Goal: Information Seeking & Learning: Check status

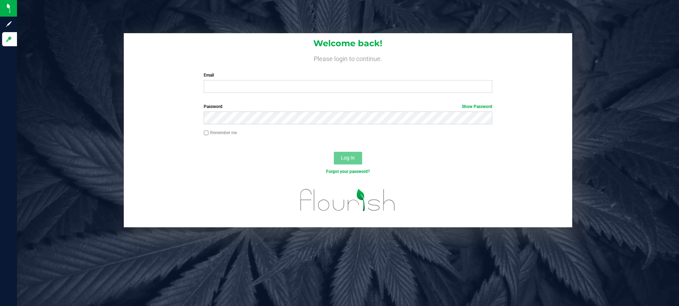
click at [207, 134] on input "Remember me" at bounding box center [206, 133] width 5 height 5
checkbox input "true"
click at [241, 88] on input "Email" at bounding box center [348, 86] width 288 height 13
type input "[EMAIL_ADDRESS][DOMAIN_NAME]"
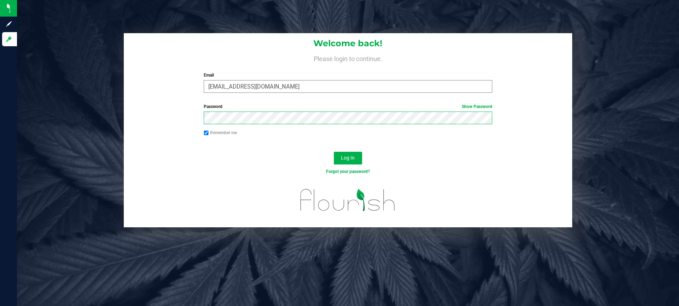
click at [334, 152] on button "Log In" at bounding box center [348, 158] width 28 height 13
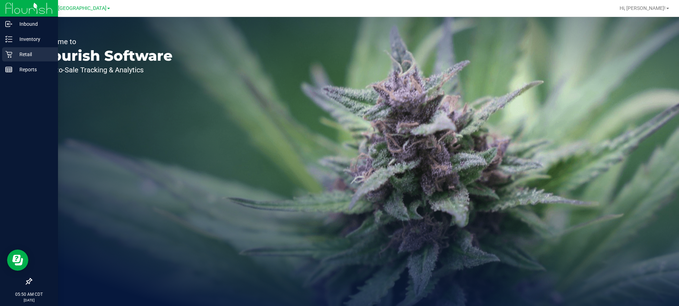
click at [12, 52] on p "Retail" at bounding box center [33, 54] width 42 height 8
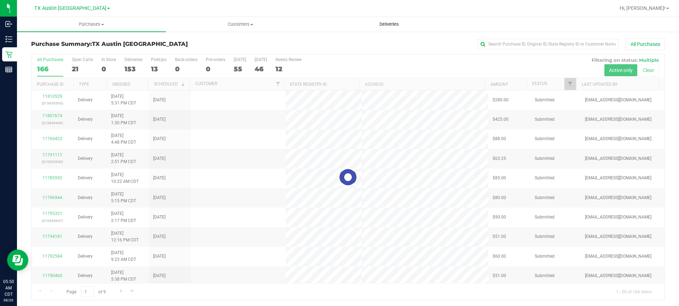
click at [383, 25] on span "Deliveries" at bounding box center [389, 24] width 39 height 6
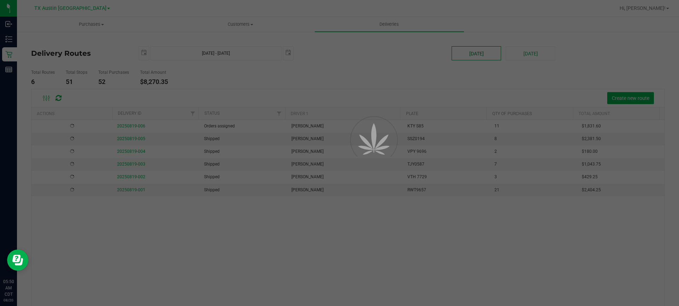
click at [471, 52] on div "Purchases Summary of purchases Fulfillment All purchases Customers All customer…" at bounding box center [348, 162] width 662 height 290
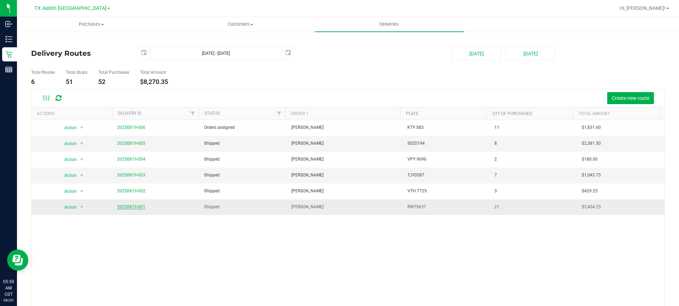
click at [133, 208] on link "20250819-001" at bounding box center [131, 207] width 28 height 5
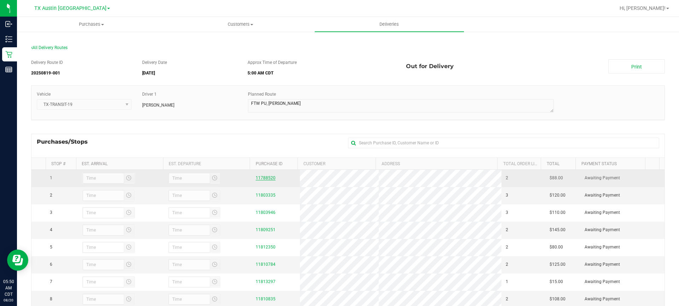
click at [258, 181] on link "11788520" at bounding box center [266, 178] width 20 height 5
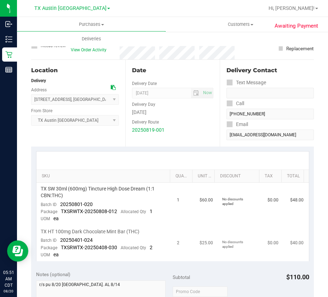
scroll to position [106, 0]
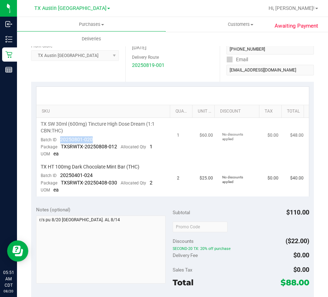
drag, startPoint x: 97, startPoint y: 138, endPoint x: 60, endPoint y: 139, distance: 37.5
click at [60, 139] on td "TX SW 30ml (600mg) Tincture High Dose Dream (1:1 CBN:THC) Batch ID 20250801-020…" at bounding box center [104, 139] width 136 height 43
copy span "20250801-020"
drag, startPoint x: 93, startPoint y: 174, endPoint x: 60, endPoint y: 174, distance: 33.2
click at [60, 174] on td "TX HT 100mg Dark Chocolate Mint Bar (THC) Batch ID 20250401-024 Package TXSRWTX…" at bounding box center [104, 178] width 136 height 36
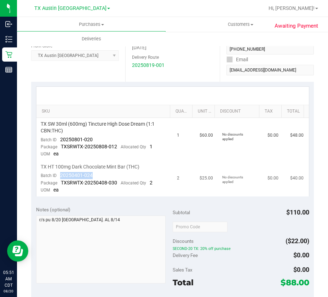
copy span "20250401-024"
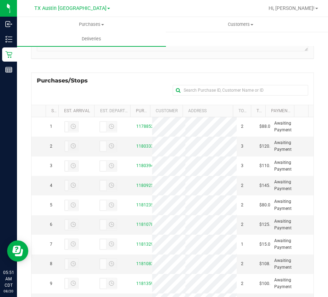
scroll to position [91, 0]
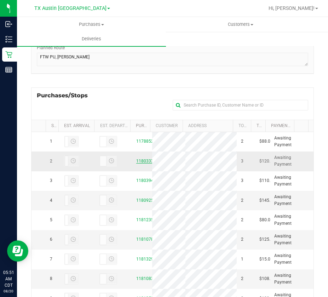
click at [137, 163] on link "11803335" at bounding box center [146, 160] width 20 height 5
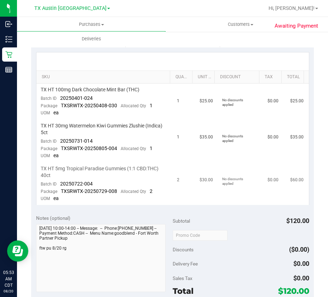
scroll to position [141, 0]
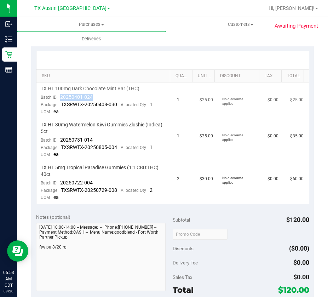
drag, startPoint x: 97, startPoint y: 93, endPoint x: 60, endPoint y: 95, distance: 36.5
click at [60, 95] on td "TX HT 100mg Dark Chocolate Mint Bar (THC) Batch ID 20250401-024 Package TXSRWTX…" at bounding box center [104, 100] width 136 height 36
copy span "20250401-024"
drag, startPoint x: 97, startPoint y: 138, endPoint x: 57, endPoint y: 139, distance: 40.0
click at [57, 139] on td "TX HT 30mg Watermelon Kiwi Gummies Zlushie (Indica) 5ct Batch ID 20250731-014 P…" at bounding box center [104, 139] width 136 height 43
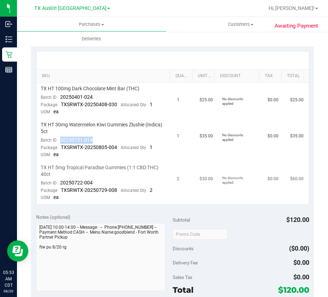
copy span "20250731-014"
drag, startPoint x: 97, startPoint y: 181, endPoint x: 60, endPoint y: 180, distance: 37.5
click at [60, 180] on td "TX HT 5mg Tropical Paradise Gummies (1:1 CBD:THC) 40ct Batch ID 20250722-004 Pa…" at bounding box center [104, 182] width 136 height 42
copy span "20250722-004"
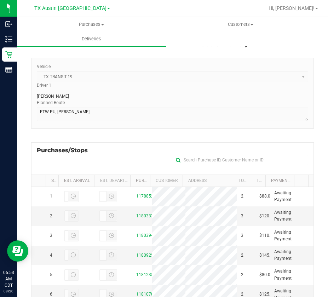
scroll to position [71, 0]
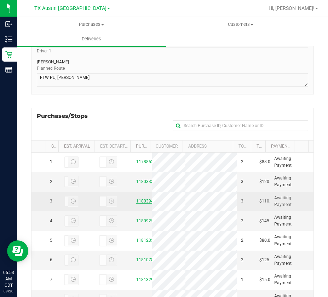
click at [141, 203] on link "11803946" at bounding box center [146, 200] width 20 height 5
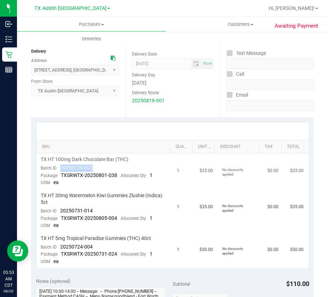
drag, startPoint x: 94, startPoint y: 166, endPoint x: 59, endPoint y: 170, distance: 34.8
click at [59, 170] on td "TX HT 100mg Dark Chocolate Bar (THC) Batch ID 20250729-002 Package TXSRWTX-2025…" at bounding box center [104, 171] width 136 height 36
copy span "20250729-002"
drag, startPoint x: 93, startPoint y: 210, endPoint x: 58, endPoint y: 213, distance: 34.4
click at [58, 213] on td "TX HT 30mg Watermelon Kiwi Gummies Zlushie (Indica) 5ct Batch ID 20250731-014 P…" at bounding box center [104, 210] width 136 height 43
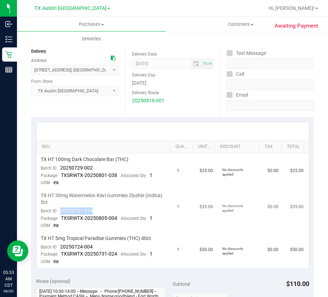
copy span "20250731-014"
drag, startPoint x: 93, startPoint y: 247, endPoint x: 58, endPoint y: 247, distance: 35.4
click at [58, 247] on td "TX HT 5mg Tropical Paradise Gummies (THC) 40ct Batch ID 20250724-004 Package TX…" at bounding box center [104, 250] width 136 height 36
copy span "20250724-004"
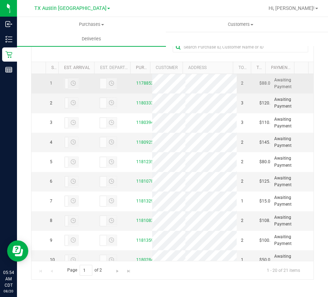
scroll to position [151, 0]
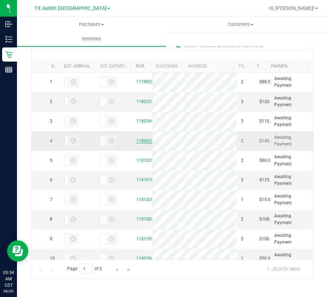
click at [138, 143] on link "11809251" at bounding box center [146, 140] width 20 height 5
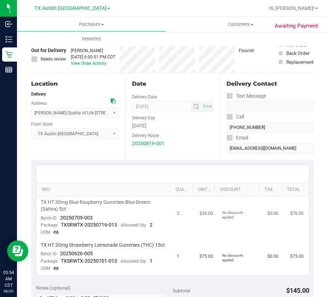
scroll to position [71, 0]
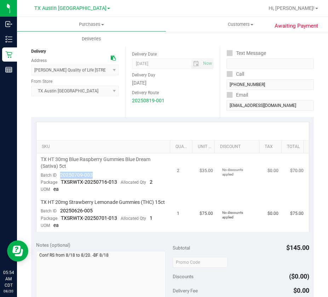
drag, startPoint x: 95, startPoint y: 173, endPoint x: 60, endPoint y: 175, distance: 35.4
click at [60, 175] on td "TX HT 30mg Blue Raspberry Gummies Blue Dream (Sativa) 5ct Batch ID 20250709-003…" at bounding box center [104, 174] width 136 height 43
copy span "20250709-003"
drag, startPoint x: 93, startPoint y: 216, endPoint x: 59, endPoint y: 220, distance: 34.5
click at [59, 220] on td "TX HT 20mg Strawberry Lemonade Gummies (THC) 15ct Batch ID 20250626-005 Package…" at bounding box center [104, 214] width 136 height 36
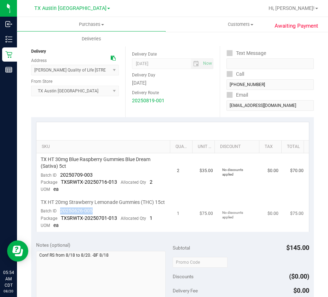
copy span "20250626-005"
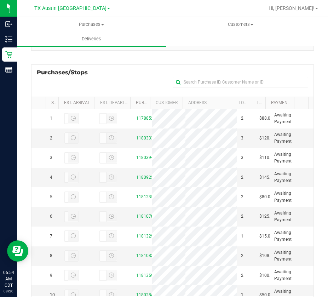
scroll to position [127, 0]
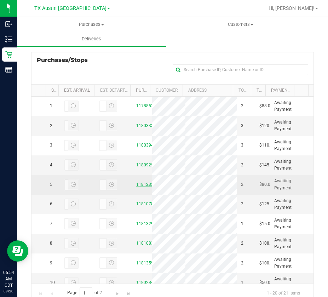
click at [140, 187] on link "11812350" at bounding box center [146, 184] width 20 height 5
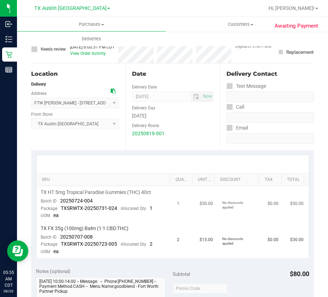
scroll to position [71, 0]
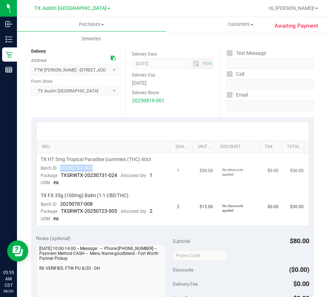
drag, startPoint x: 95, startPoint y: 167, endPoint x: 57, endPoint y: 167, distance: 37.8
click at [57, 167] on td "TX HT 5mg Tropical Paradise Gummies (THC) 40ct Batch ID 20250724-004 Package TX…" at bounding box center [104, 171] width 136 height 36
drag, startPoint x: 95, startPoint y: 203, endPoint x: 60, endPoint y: 206, distance: 35.8
click at [60, 206] on td "TX FX 35g (100mg) Balm (1:1 CBD:THC) Batch ID 20250707-008 Package TXSRWTX-2025…" at bounding box center [104, 207] width 136 height 36
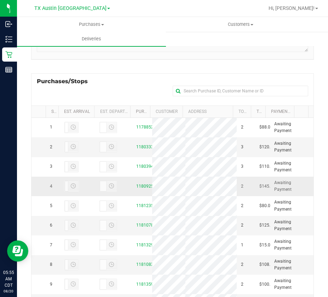
scroll to position [151, 0]
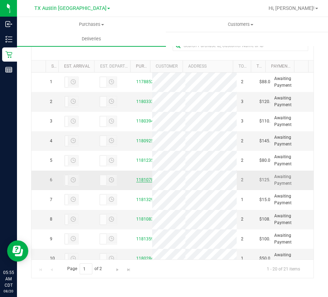
click at [143, 182] on link "11810784" at bounding box center [146, 179] width 20 height 5
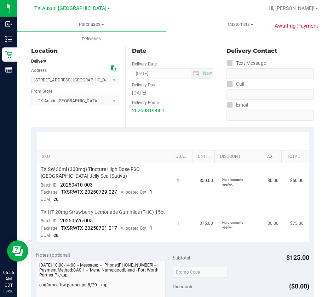
scroll to position [106, 0]
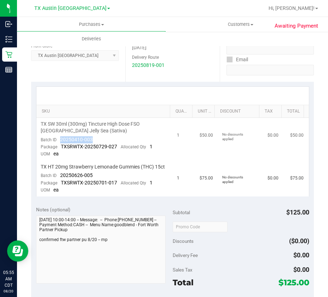
drag, startPoint x: 84, startPoint y: 140, endPoint x: 60, endPoint y: 139, distance: 24.0
click at [60, 139] on td "TX SW 30ml (300mg) Tincture High Dose FSO [GEOGRAPHIC_DATA] Jelly Sea (Sativa) …" at bounding box center [104, 139] width 136 height 43
drag, startPoint x: 97, startPoint y: 179, endPoint x: 59, endPoint y: 184, distance: 37.8
click at [59, 184] on td "TX HT 20mg Strawberry Lemonade Gummies (THC) 15ct Batch ID 20250626-005 Package…" at bounding box center [104, 178] width 136 height 36
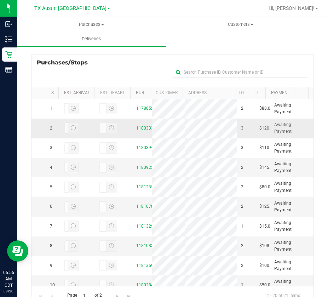
scroll to position [151, 0]
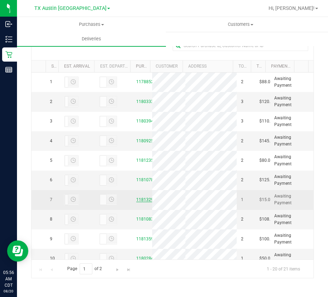
click at [136, 202] on link "11813297" at bounding box center [146, 199] width 20 height 5
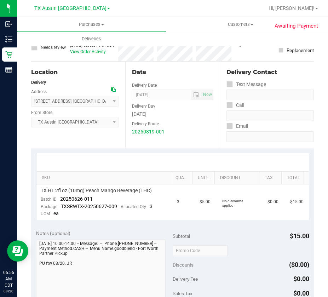
scroll to position [71, 0]
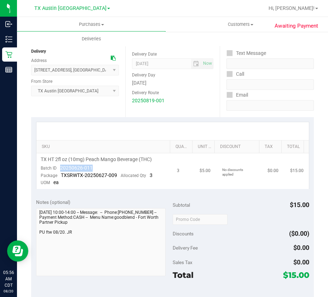
drag, startPoint x: 104, startPoint y: 169, endPoint x: 51, endPoint y: 176, distance: 53.4
click at [56, 169] on td "TX HT 2fl oz (10mg) Peach Mango Beverage (THC) Batch ID 20250626-011 Package TX…" at bounding box center [104, 171] width 136 height 36
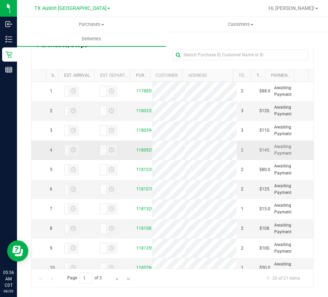
scroll to position [71, 0]
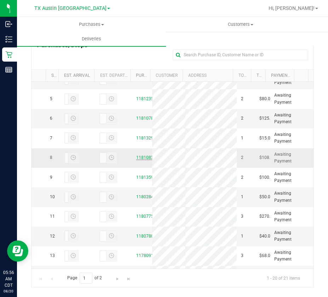
click at [136, 160] on link "11810835" at bounding box center [146, 157] width 20 height 5
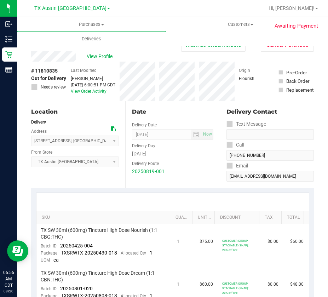
scroll to position [71, 0]
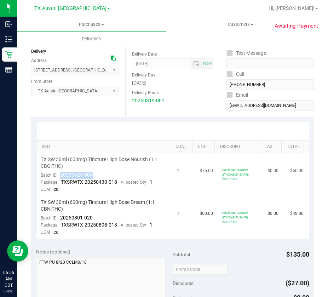
drag, startPoint x: 95, startPoint y: 173, endPoint x: 61, endPoint y: 174, distance: 33.6
click at [60, 174] on td "TX SW 30ml (600mg) Tincture High Dose Nourish (1:1 CBG:THC) Batch ID 20250425-0…" at bounding box center [104, 174] width 136 height 43
drag, startPoint x: 95, startPoint y: 217, endPoint x: 59, endPoint y: 220, distance: 36.2
click at [59, 220] on td "TX SW 30ml (600mg) Tincture High Dose Dream (1:1 CBN:THC) Batch ID 20250801-020…" at bounding box center [104, 217] width 136 height 42
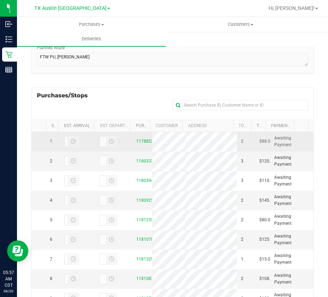
scroll to position [141, 0]
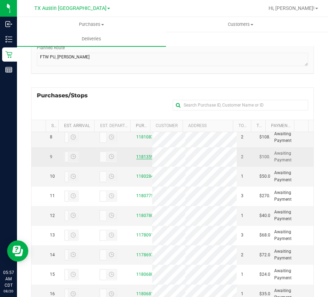
click at [139, 159] on link "11813598" at bounding box center [146, 156] width 20 height 5
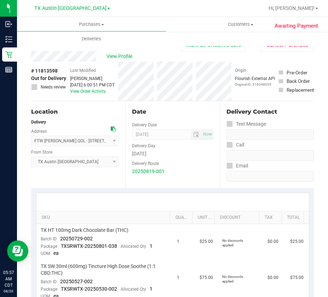
click at [101, 53] on div "View Profile" at bounding box center [106, 56] width 150 height 11
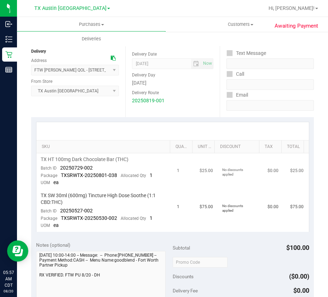
drag, startPoint x: 94, startPoint y: 168, endPoint x: 59, endPoint y: 171, distance: 34.8
click at [59, 171] on td "TX HT 100mg Dark Chocolate Bar (THC) Batch ID 20250729-002 Package TXSRWTX-2025…" at bounding box center [104, 171] width 136 height 36
click at [83, 167] on span "20250729-002" at bounding box center [76, 168] width 33 height 6
drag, startPoint x: 95, startPoint y: 165, endPoint x: 58, endPoint y: 171, distance: 37.9
click at [57, 169] on td "TX HT 100mg Dark Chocolate Bar (THC) Batch ID 20250729-002 Package TXSRWTX-2025…" at bounding box center [104, 171] width 136 height 36
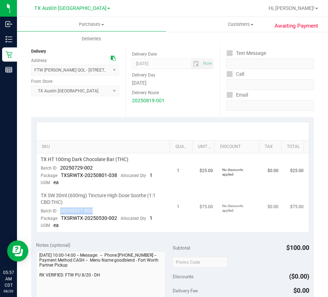
drag, startPoint x: 94, startPoint y: 210, endPoint x: 59, endPoint y: 213, distance: 35.5
click at [59, 213] on td "TX SW 30ml (600mg) Tincture High Dose Soothe (1:1 CBD:THC) Batch ID 20250527-00…" at bounding box center [104, 210] width 136 height 42
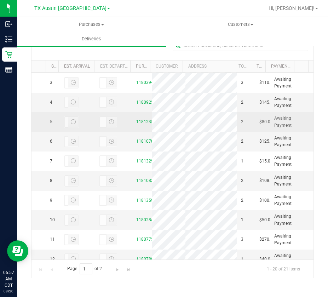
scroll to position [106, 0]
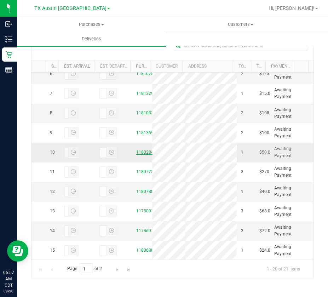
click at [138, 154] on link "11802848" at bounding box center [146, 152] width 20 height 5
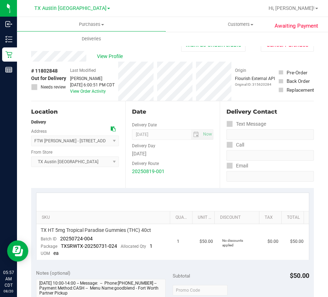
scroll to position [71, 0]
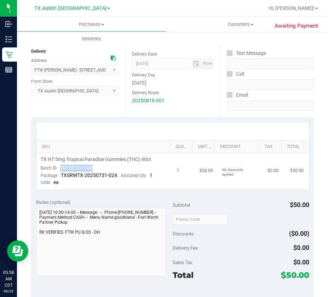
drag, startPoint x: 96, startPoint y: 169, endPoint x: 56, endPoint y: 171, distance: 40.0
click at [57, 167] on td "TX HT 5mg Tropical Paradise Gummies (THC) 40ct Batch ID 20250724-004 Package TX…" at bounding box center [104, 171] width 136 height 36
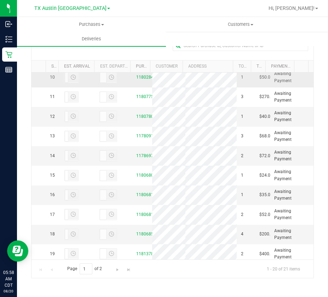
scroll to position [212, 0]
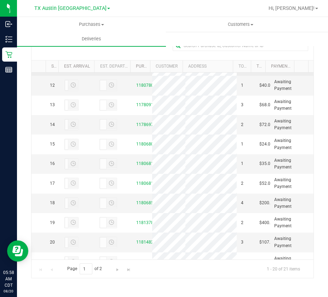
click at [136, 68] on link "11807757" at bounding box center [146, 65] width 20 height 5
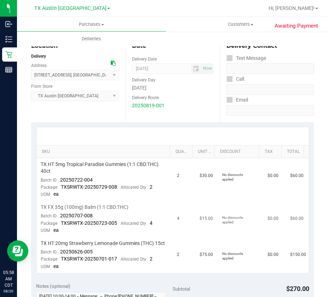
scroll to position [106, 0]
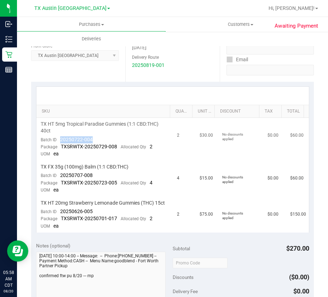
drag, startPoint x: 94, startPoint y: 140, endPoint x: 60, endPoint y: 143, distance: 34.0
click at [60, 143] on td "TX HT 5mg Tropical Paradise Gummies (1:1 CBD:THC) 40ct Batch ID 20250722-004 Pa…" at bounding box center [104, 139] width 136 height 43
click at [95, 143] on div "Package TXSRWTX-20250729-008 Allocated Qty 2" at bounding box center [97, 146] width 112 height 7
drag, startPoint x: 99, startPoint y: 137, endPoint x: 56, endPoint y: 145, distance: 43.2
click at [58, 142] on td "TX HT 5mg Tropical Paradise Gummies (1:1 CBD:THC) 40ct Batch ID 20250722-004 Pa…" at bounding box center [104, 139] width 136 height 43
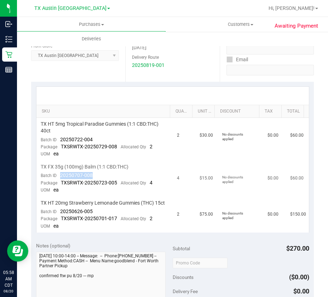
drag, startPoint x: 95, startPoint y: 174, endPoint x: 59, endPoint y: 175, distance: 35.7
click at [59, 175] on td "TX FX 35g (100mg) Balm (1:1 CBD:THC) Batch ID 20250707-008 Package TXSRWTX-2025…" at bounding box center [104, 178] width 136 height 36
drag, startPoint x: 100, startPoint y: 215, endPoint x: 60, endPoint y: 218, distance: 40.4
click at [60, 218] on td "TX HT 20mg Strawberry Lemonade Gummies (THC) 15ct Batch ID 20250626-005 Package…" at bounding box center [104, 215] width 136 height 36
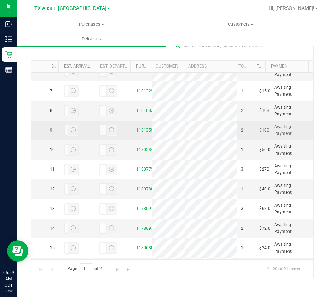
scroll to position [141, 0]
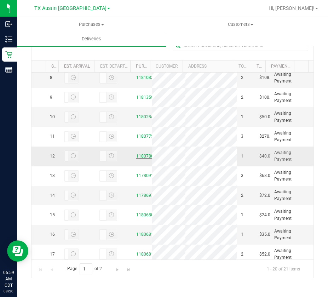
click at [138, 158] on link "11807808" at bounding box center [146, 155] width 20 height 5
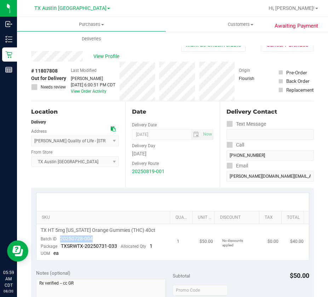
drag, startPoint x: 96, startPoint y: 236, endPoint x: 60, endPoint y: 240, distance: 36.6
click at [60, 240] on td "TX HT 5mg [US_STATE] Orange Gummies (THC) 40ct Batch ID 20250728-004 Package TX…" at bounding box center [104, 242] width 136 height 36
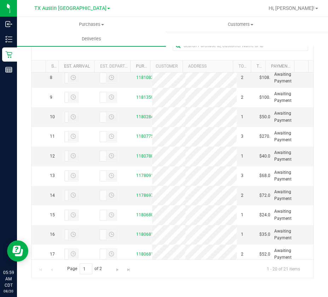
scroll to position [283, 0]
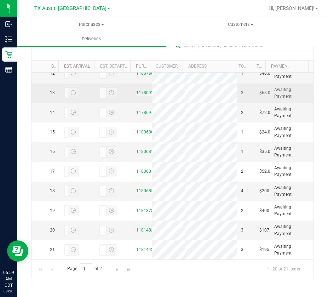
click at [136, 95] on link "11780915" at bounding box center [146, 92] width 20 height 5
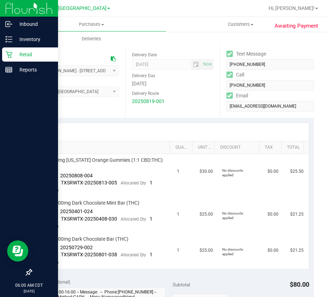
scroll to position [71, 0]
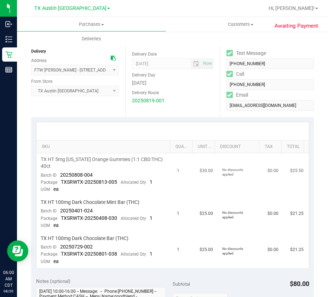
drag, startPoint x: 99, startPoint y: 173, endPoint x: 59, endPoint y: 179, distance: 40.0
click at [59, 179] on td "TX HT 5mg [US_STATE] Orange Gummies (1:1 CBD:THC) 40ct Batch ID 20250808-004 Pa…" at bounding box center [104, 174] width 136 height 43
drag, startPoint x: 59, startPoint y: 179, endPoint x: 67, endPoint y: 176, distance: 8.2
click at [60, 179] on div "Package TXSRWTX-20250813-005 Allocated Qty 1" at bounding box center [97, 182] width 112 height 7
drag, startPoint x: 97, startPoint y: 173, endPoint x: 60, endPoint y: 176, distance: 36.6
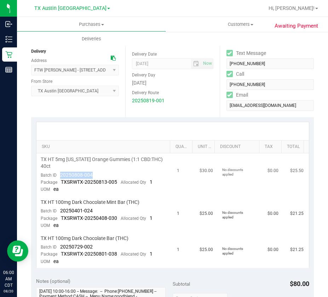
click at [60, 176] on td "TX HT 5mg [US_STATE] Orange Gummies (1:1 CBD:THC) 40ct Batch ID 20250808-004 Pa…" at bounding box center [104, 174] width 136 height 43
drag, startPoint x: 95, startPoint y: 207, endPoint x: 61, endPoint y: 209, distance: 34.4
click at [60, 209] on td "TX HT 100mg Dark Chocolate Mint Bar (THC) Batch ID 20250401-024 Package TXSRWTX…" at bounding box center [104, 214] width 136 height 36
drag, startPoint x: 94, startPoint y: 244, endPoint x: 60, endPoint y: 245, distance: 33.9
click at [60, 245] on td "TX HT 100mg Dark Chocolate Bar (THC) Batch ID 20250729-002 Package TXSRWTX-2025…" at bounding box center [104, 250] width 136 height 36
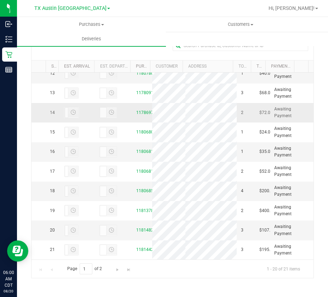
scroll to position [318, 0]
click at [144, 110] on link "11786976" at bounding box center [146, 112] width 20 height 5
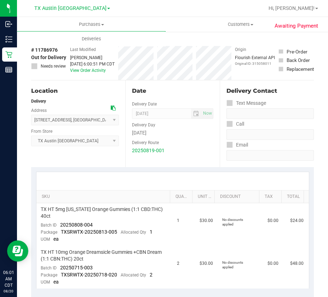
scroll to position [106, 0]
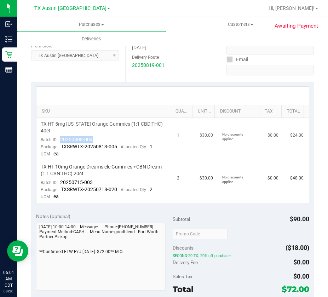
drag, startPoint x: 96, startPoint y: 139, endPoint x: 56, endPoint y: 144, distance: 40.2
click at [57, 142] on td "TX HT 5mg [US_STATE] Orange Gummies (1:1 CBD:THC) 40ct Batch ID 20250808-004 Pa…" at bounding box center [104, 139] width 136 height 43
drag, startPoint x: 96, startPoint y: 181, endPoint x: 58, endPoint y: 182, distance: 38.6
click at [58, 182] on td "TX HT 10mg Orange Dreamsicle Gummies +CBN Dream (1:1 CBN:THC) 20ct Batch ID 202…" at bounding box center [104, 181] width 136 height 42
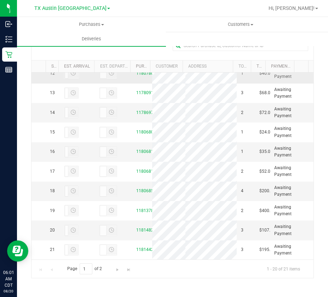
scroll to position [283, 0]
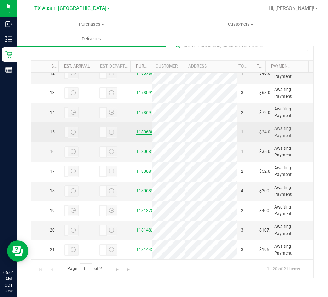
click at [136, 134] on link "11806808" at bounding box center [146, 131] width 20 height 5
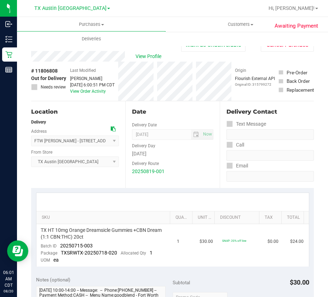
click at [129, 60] on div "View Profile" at bounding box center [106, 56] width 150 height 11
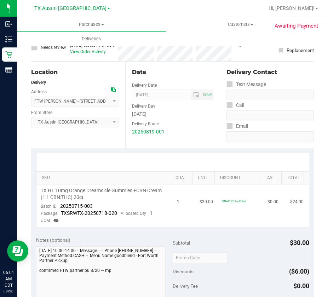
scroll to position [71, 0]
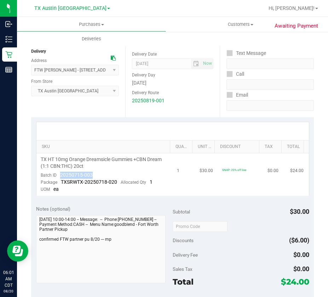
drag, startPoint x: 96, startPoint y: 173, endPoint x: 57, endPoint y: 175, distance: 38.9
click at [57, 175] on td "TX HT 10mg Orange Dreamsicle Gummies +CBN Dream (1:1 CBN:THC) 20ct Batch ID 202…" at bounding box center [104, 174] width 136 height 42
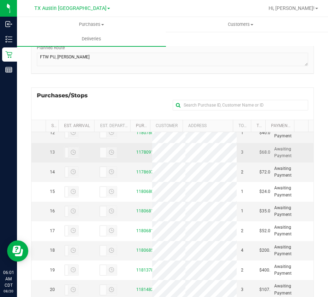
scroll to position [360, 0]
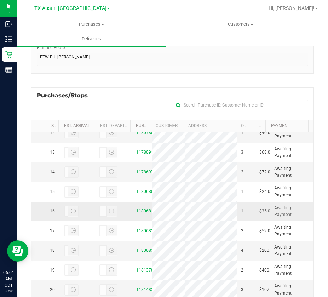
click at [141, 208] on link "11806810" at bounding box center [146, 210] width 20 height 5
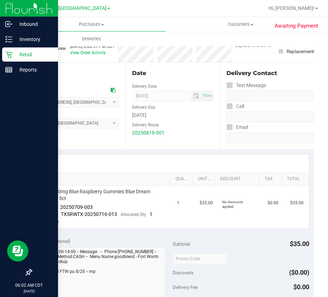
scroll to position [71, 0]
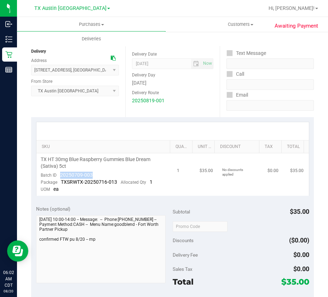
drag, startPoint x: 98, startPoint y: 173, endPoint x: 58, endPoint y: 176, distance: 39.3
click at [58, 176] on td "TX HT 30mg Blue Raspberry Gummies Blue Dream (Sativa) 5ct Batch ID 20250709-003…" at bounding box center [104, 174] width 136 height 42
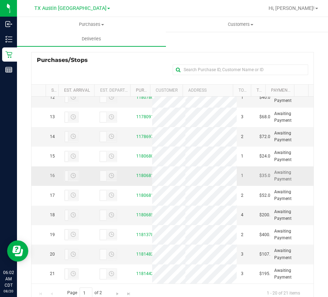
scroll to position [353, 0]
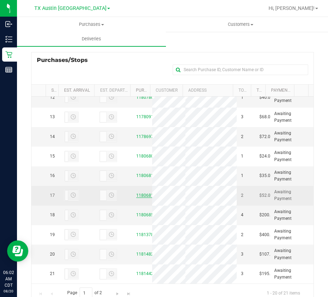
click at [136, 193] on link "11806813" at bounding box center [146, 195] width 20 height 5
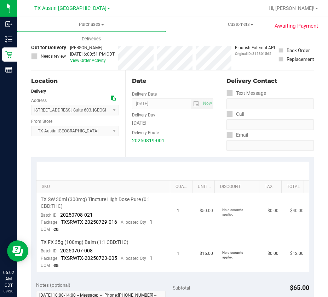
scroll to position [71, 0]
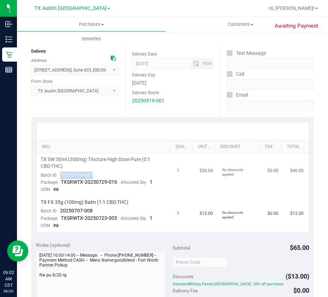
drag, startPoint x: 97, startPoint y: 173, endPoint x: 59, endPoint y: 177, distance: 38.0
click at [58, 176] on td "TX SW 30ml (300mg) Tincture High Dose Pure (0:1 CBD:THC) Batch ID 20250708-021 …" at bounding box center [104, 174] width 136 height 43
drag, startPoint x: 97, startPoint y: 211, endPoint x: 60, endPoint y: 211, distance: 36.8
click at [60, 211] on td "TX FX 35g (100mg) Balm (1:1 CBD:THC) Batch ID 20250707-008 Package TXSRWTX-2025…" at bounding box center [104, 214] width 136 height 36
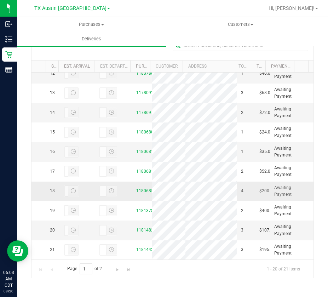
scroll to position [360, 0]
click at [138, 188] on link "11806855" at bounding box center [146, 190] width 20 height 5
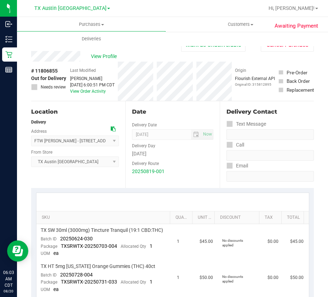
click at [64, 51] on div "Back [PERSON_NAME] as Undeliverable Cancel Purchase" at bounding box center [172, 44] width 282 height 13
click at [107, 55] on span "View Profile" at bounding box center [105, 56] width 28 height 7
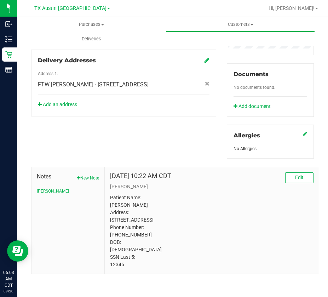
scroll to position [246, 0]
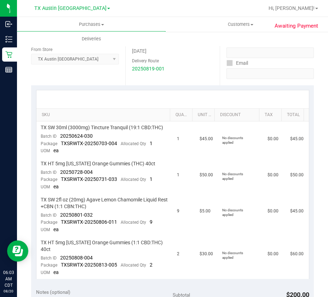
scroll to position [105, 0]
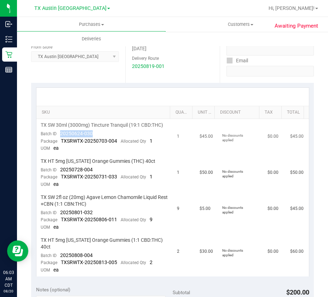
drag, startPoint x: 94, startPoint y: 141, endPoint x: 60, endPoint y: 140, distance: 34.3
click at [60, 140] on td "TX SW 30ml (3000mg) Tincture Tranquil (19:1 CBD:THC) Batch ID 20250624-030 Pack…" at bounding box center [104, 137] width 136 height 36
drag, startPoint x: 96, startPoint y: 174, endPoint x: 59, endPoint y: 175, distance: 36.8
click at [59, 175] on td "TX HT 5mg [US_STATE] Orange Gummies (THC) 40ct Batch ID 20250728-004 Package TX…" at bounding box center [104, 173] width 136 height 36
drag, startPoint x: 95, startPoint y: 219, endPoint x: 60, endPoint y: 221, distance: 35.4
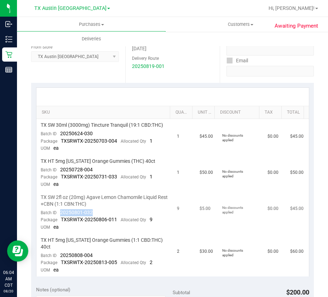
click at [60, 221] on td "TX SW 2fl oz (20mg) Agave Lemon Chamomile Liquid Rest +CBN (1:1 CBN:THC) Batch …" at bounding box center [104, 212] width 136 height 43
drag, startPoint x: 95, startPoint y: 262, endPoint x: 59, endPoint y: 262, distance: 36.1
click at [59, 262] on td "TX HT 5mg [US_STATE] Orange Gummies (1:1 CBD:THC) 40ct Batch ID 20250808-004 Pa…" at bounding box center [104, 255] width 136 height 42
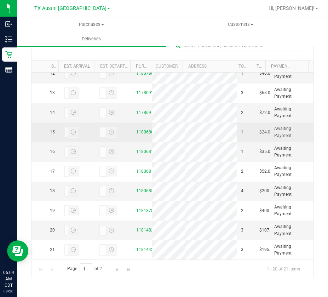
scroll to position [360, 0]
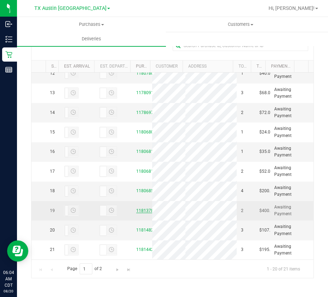
click at [136, 208] on link "11813781" at bounding box center [146, 210] width 20 height 5
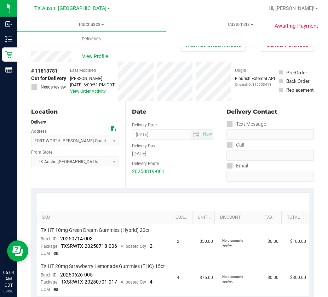
scroll to position [106, 0]
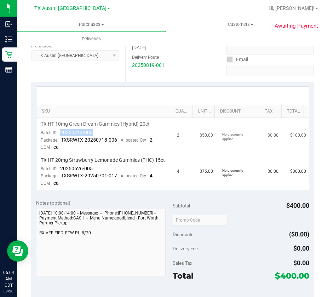
drag, startPoint x: 99, startPoint y: 134, endPoint x: 60, endPoint y: 133, distance: 39.6
click at [60, 133] on td "TX HT 10mg Green Dream Gummies (Hybrid) 20ct Batch ID 20250714-003 Package TXSR…" at bounding box center [104, 136] width 136 height 36
drag, startPoint x: 86, startPoint y: 177, endPoint x: 61, endPoint y: 175, distance: 25.2
click at [61, 175] on td "TX HT 20mg Strawberry Lemonade Gummies (THC) 15ct Batch ID 20250626-005 Package…" at bounding box center [104, 172] width 136 height 36
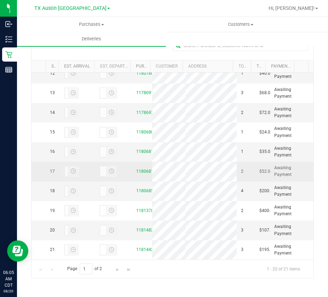
scroll to position [360, 0]
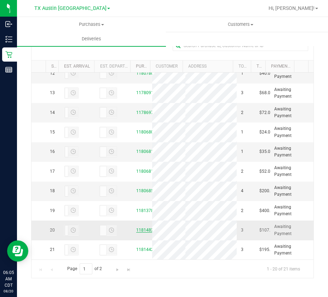
click at [142, 227] on link "11814826" at bounding box center [146, 229] width 20 height 5
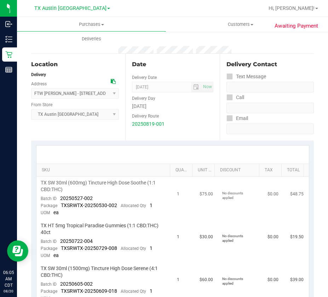
scroll to position [106, 0]
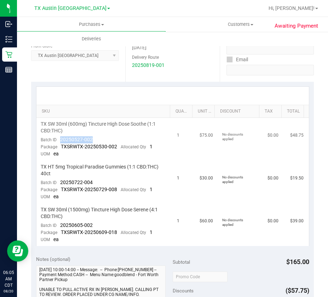
drag, startPoint x: 98, startPoint y: 136, endPoint x: 62, endPoint y: 140, distance: 36.3
click at [61, 140] on td "TX SW 30ml (600mg) Tincture High Dose Soothe (1:1 CBD:THC) Batch ID 20250527-00…" at bounding box center [104, 139] width 136 height 43
drag, startPoint x: 93, startPoint y: 180, endPoint x: 59, endPoint y: 182, distance: 34.4
click at [58, 182] on td "TX HT 5mg Tropical Paradise Gummies (1:1 CBD:THC) 40ct Batch ID 20250722-004 Pa…" at bounding box center [104, 181] width 136 height 43
drag, startPoint x: 96, startPoint y: 225, endPoint x: 61, endPoint y: 225, distance: 34.6
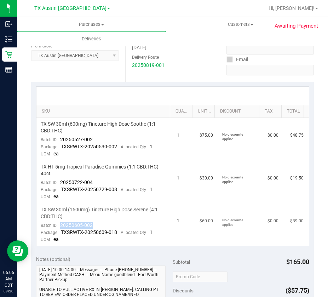
click at [61, 225] on td "TX SW 30ml (1500mg) Tincture High Dose Serene (4:1 CBD:THC) Batch ID 20250605-0…" at bounding box center [104, 224] width 136 height 42
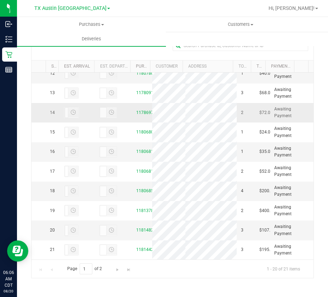
scroll to position [360, 0]
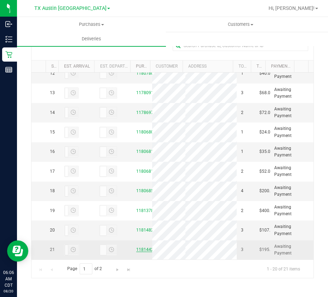
click at [140, 247] on link "11814424" at bounding box center [146, 249] width 20 height 5
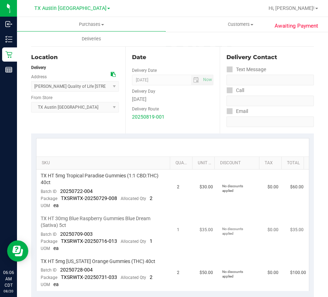
scroll to position [106, 0]
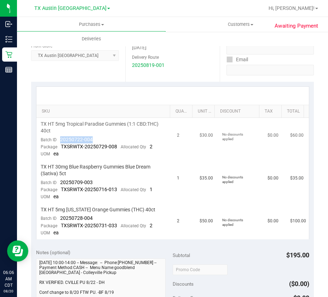
drag, startPoint x: 101, startPoint y: 137, endPoint x: 63, endPoint y: 141, distance: 38.7
click at [60, 140] on td "TX HT 5mg Tropical Paradise Gummies (1:1 CBD:THC) 40ct Batch ID 20250722-004 Pa…" at bounding box center [104, 139] width 136 height 43
drag, startPoint x: 96, startPoint y: 180, endPoint x: 58, endPoint y: 185, distance: 38.1
click at [58, 185] on td "TX HT 30mg Blue Raspberry Gummies Blue Dream (Sativa) 5ct Batch ID 20250709-003…" at bounding box center [104, 181] width 136 height 43
drag, startPoint x: 97, startPoint y: 218, endPoint x: 60, endPoint y: 220, distance: 36.8
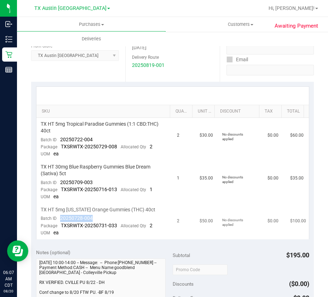
click at [59, 218] on td "TX HT 5mg [US_STATE] Orange Gummies (THC) 40ct Batch ID 20250728-004 Package TX…" at bounding box center [104, 221] width 136 height 36
